Goal: Transaction & Acquisition: Purchase product/service

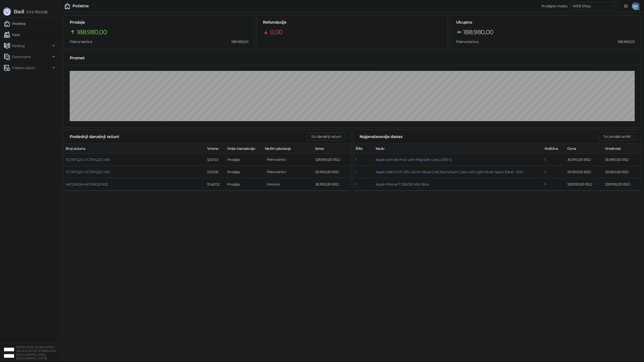
click at [20, 39] on link "Kasa" at bounding box center [12, 35] width 16 height 10
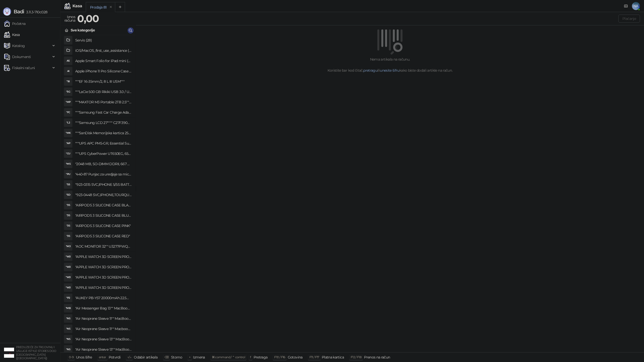
click at [97, 166] on h4 ""2048 MB, SO-DIMM DDRII, 667 MHz, Napajanje 1,8 0,1 V, Latencija CL5"" at bounding box center [103, 164] width 56 height 8
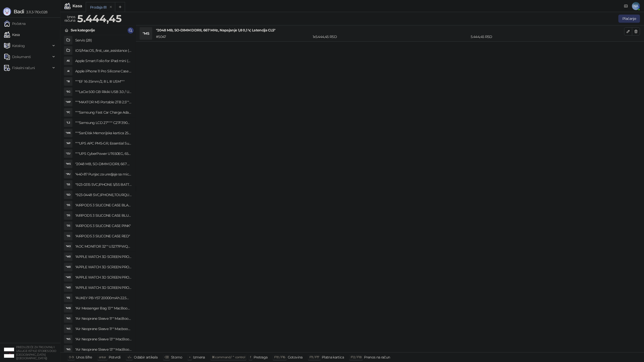
click at [625, 21] on button "Plaćanje" at bounding box center [629, 19] width 22 height 8
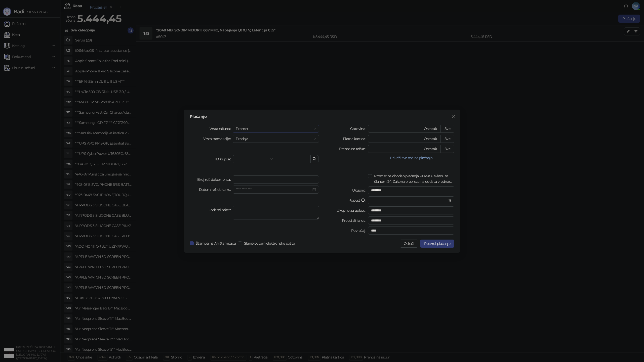
click at [262, 126] on span "Promet" at bounding box center [276, 129] width 80 height 8
click at [250, 154] on div "Obuka" at bounding box center [276, 155] width 78 height 6
click at [244, 159] on input "search" at bounding box center [252, 159] width 32 height 8
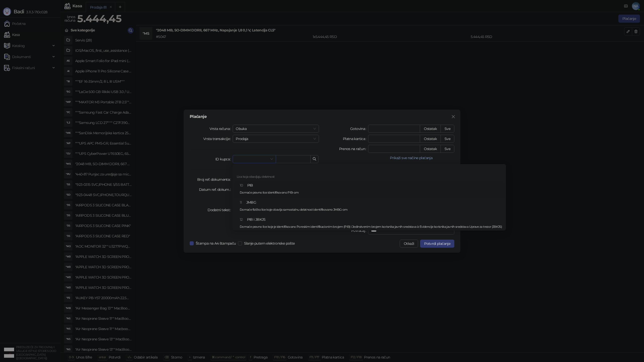
click at [252, 186] on div "10 PIB Domaće pravno lice identifikovano PIB-om" at bounding box center [371, 190] width 262 height 15
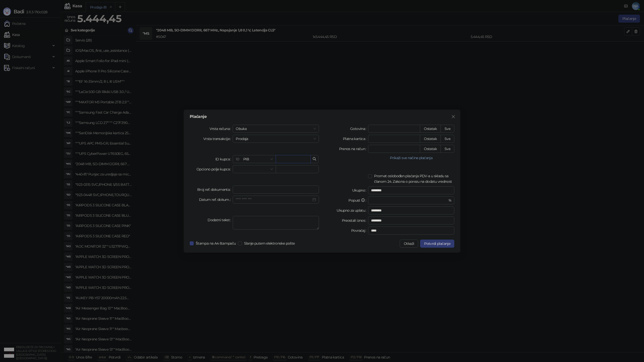
click at [286, 160] on input "text" at bounding box center [293, 159] width 35 height 8
type input "*"
click at [254, 192] on input "Broj ref. dokumenta" at bounding box center [276, 190] width 86 height 8
click at [254, 202] on input "Datum ref. dokum." at bounding box center [274, 200] width 76 height 6
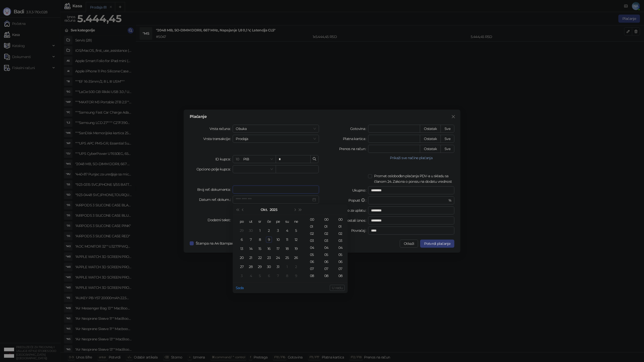
click at [255, 188] on input "Broj ref. dokumenta" at bounding box center [276, 190] width 86 height 8
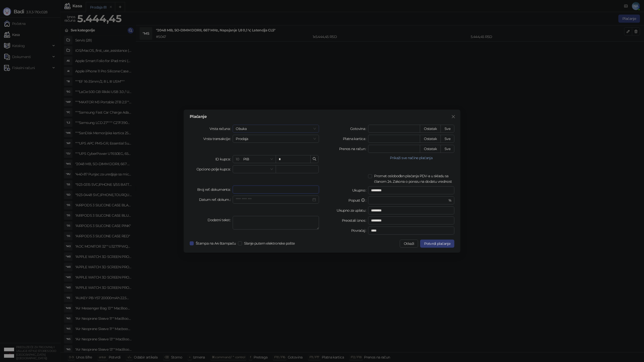
click at [254, 129] on span "Obuka" at bounding box center [276, 129] width 80 height 8
click at [248, 163] on div "Avans" at bounding box center [276, 163] width 78 height 6
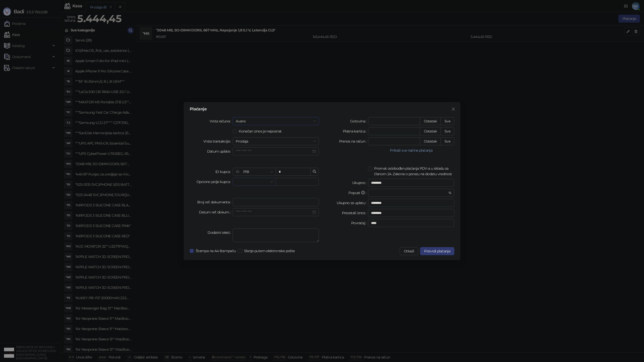
click at [250, 183] on input "search" at bounding box center [252, 182] width 32 height 8
click at [204, 212] on label "Datum ref. dokum." at bounding box center [216, 212] width 34 height 8
click at [236, 212] on input "Datum ref. dokum." at bounding box center [274, 213] width 76 height 6
click at [258, 201] on input "Broj ref. dokumenta" at bounding box center [276, 202] width 86 height 8
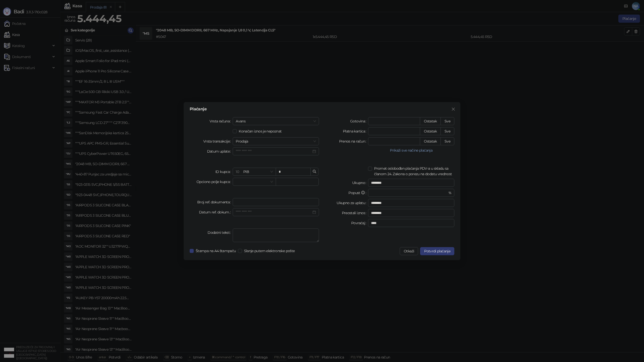
click at [229, 213] on label "Datum ref. dokum." at bounding box center [216, 212] width 34 height 8
click at [236, 213] on input "Datum ref. dokum." at bounding box center [274, 213] width 76 height 6
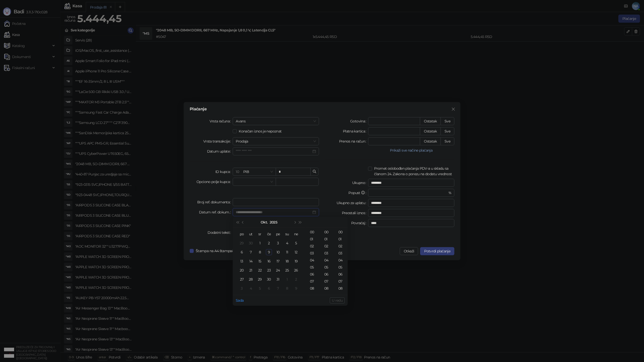
type input "**********"
click at [261, 244] on div "1" at bounding box center [260, 243] width 6 height 6
click at [312, 239] on div "01" at bounding box center [312, 239] width 12 height 7
click at [327, 239] on div "01" at bounding box center [327, 239] width 12 height 7
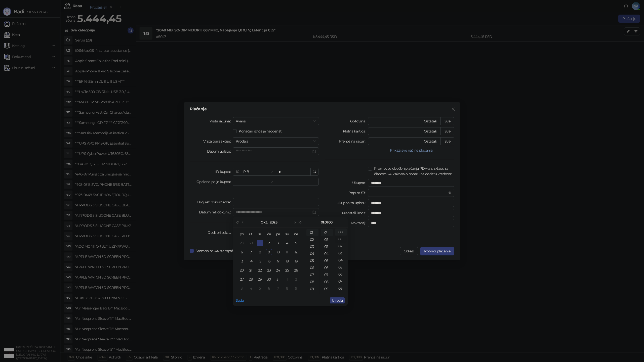
click at [339, 239] on div "01" at bounding box center [341, 239] width 12 height 7
type input "**********"
click at [337, 300] on span "U redu" at bounding box center [337, 300] width 11 height 5
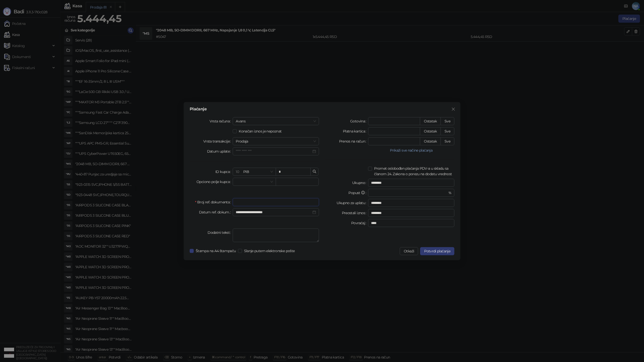
click at [253, 202] on input "Broj ref. dokumenta" at bounding box center [276, 202] width 86 height 8
click at [287, 171] on input "*" at bounding box center [293, 172] width 35 height 8
click at [263, 212] on input "**********" at bounding box center [274, 213] width 76 height 6
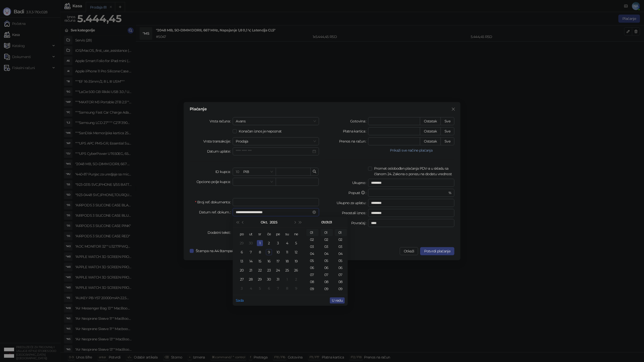
click at [263, 212] on input "**********" at bounding box center [274, 213] width 76 height 6
type input "**********"
click at [258, 149] on input "Datum uplate" at bounding box center [274, 152] width 76 height 6
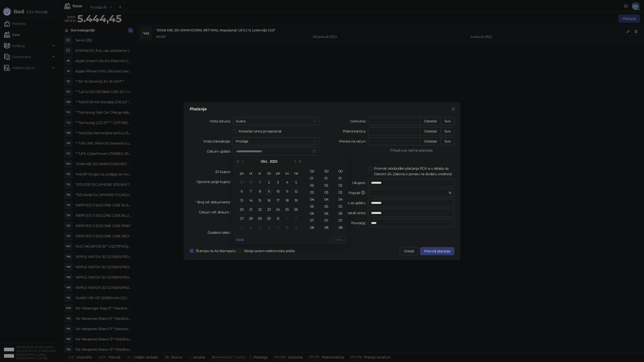
type input "**********"
click at [252, 122] on span "Avans" at bounding box center [276, 121] width 80 height 8
click at [249, 148] on div "Obuka" at bounding box center [276, 148] width 78 height 6
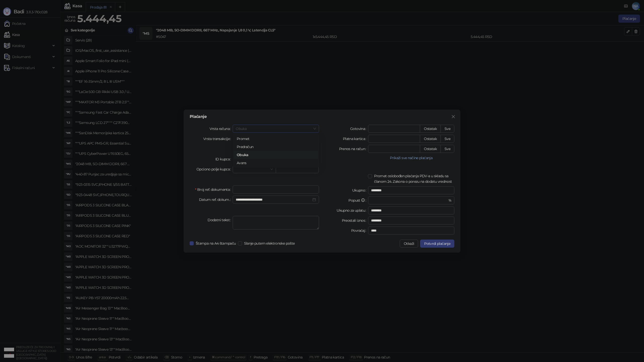
click at [248, 131] on span "Obuka" at bounding box center [276, 129] width 80 height 8
click at [247, 164] on div "Avans" at bounding box center [276, 163] width 78 height 6
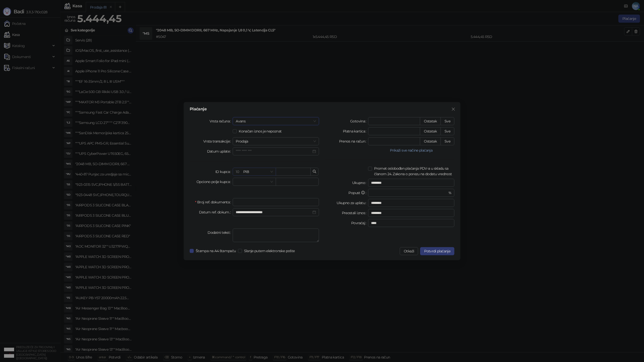
click at [250, 170] on span "10 PIB" at bounding box center [254, 172] width 37 height 8
click at [221, 163] on div "**********" at bounding box center [254, 180] width 135 height 127
click at [244, 152] on input "Datum uplate" at bounding box center [274, 152] width 76 height 6
click at [311, 178] on div "01" at bounding box center [312, 178] width 12 height 7
click at [260, 179] on td "1" at bounding box center [259, 182] width 9 height 9
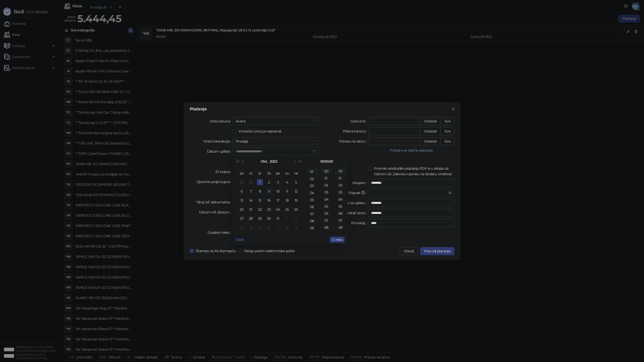
click at [311, 212] on div "07" at bounding box center [312, 214] width 12 height 7
click at [327, 212] on div "06" at bounding box center [327, 213] width 12 height 7
click at [337, 212] on div "06" at bounding box center [341, 213] width 12 height 7
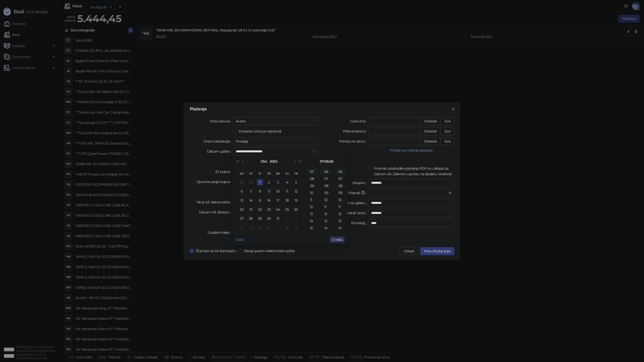
click at [340, 239] on span "U redu" at bounding box center [337, 239] width 11 height 5
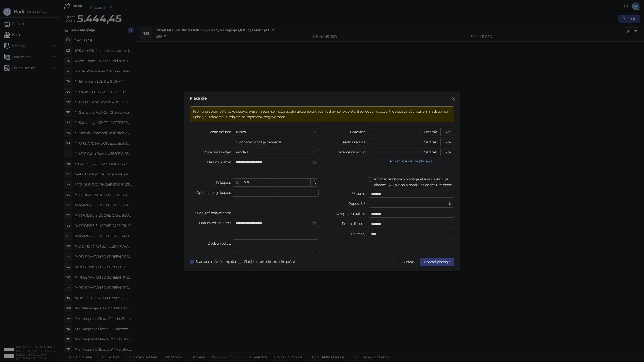
click at [268, 118] on div "Prema propisima Poreske uprave, avansni račun se može izdati najkasnije sutrada…" at bounding box center [322, 114] width 258 height 11
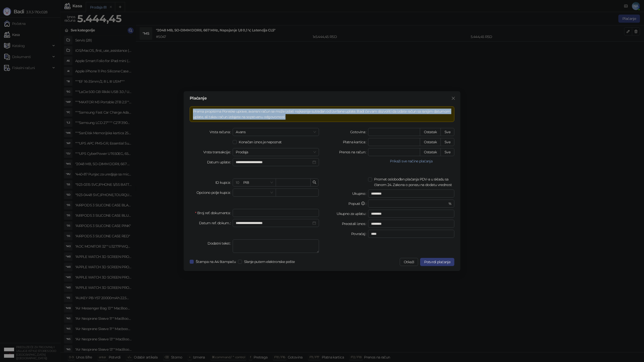
click at [268, 118] on div "Prema propisima Poreske uprave, avansni račun se može izdati najkasnije sutrada…" at bounding box center [322, 114] width 258 height 11
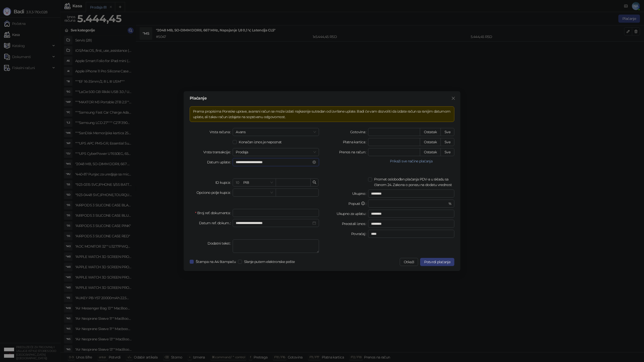
click at [260, 162] on input "**********" at bounding box center [274, 162] width 76 height 6
type input "**********"
click at [453, 99] on icon "close" at bounding box center [453, 98] width 3 height 3
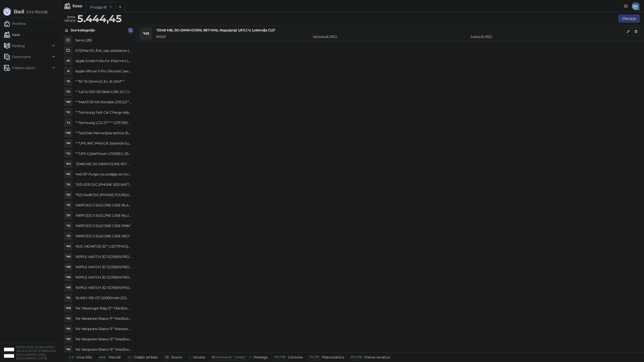
click at [11, 3] on div "Badi 3.11.3-710c028" at bounding box center [30, 9] width 60 height 18
